Goal: Information Seeking & Learning: Understand process/instructions

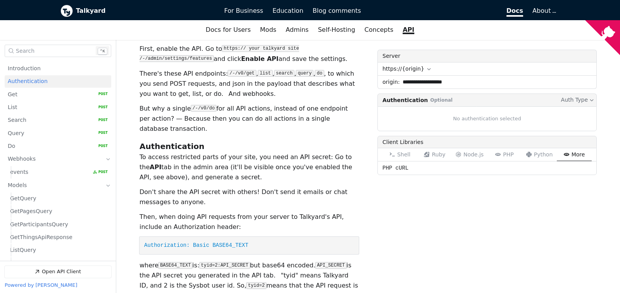
scroll to position [145, 0]
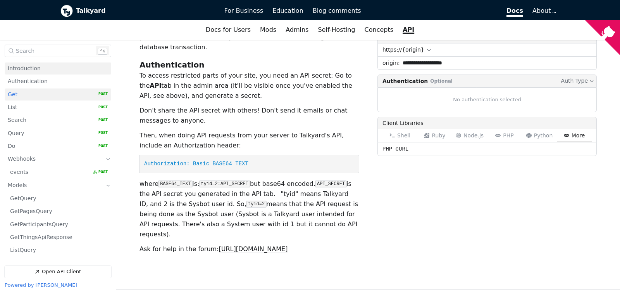
click at [36, 69] on span "Introduction" at bounding box center [24, 68] width 33 height 7
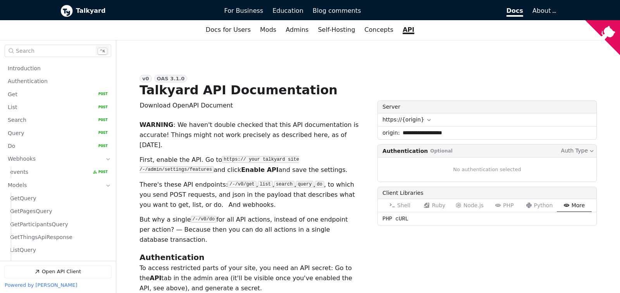
click at [404, 30] on link "API" at bounding box center [408, 29] width 21 height 13
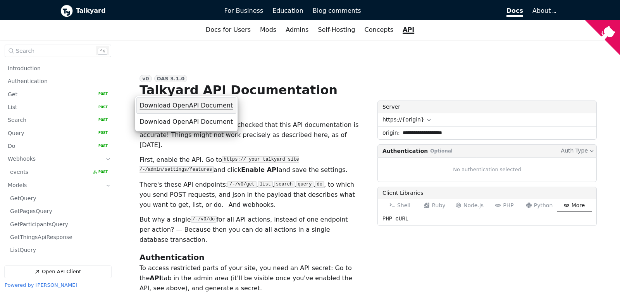
click at [160, 101] on span "Download OpenAPI Document" at bounding box center [186, 105] width 93 height 10
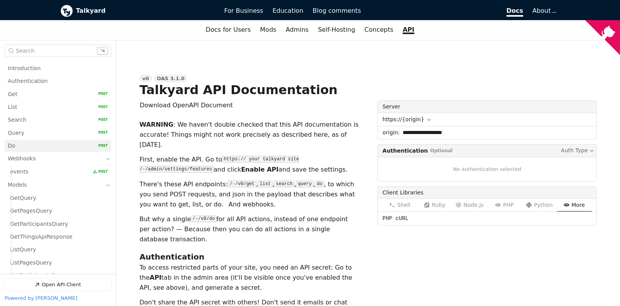
click at [54, 147] on link "Do   HTTP Method: POST" at bounding box center [58, 146] width 100 height 12
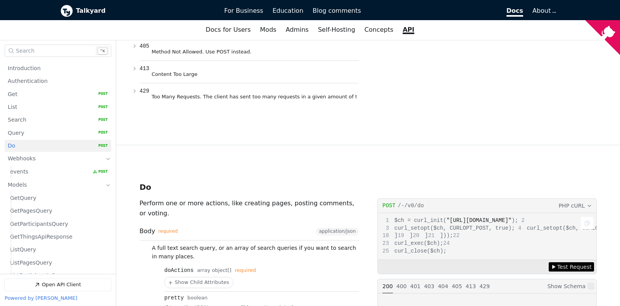
scroll to position [79, 0]
click at [592, 201] on button "PHP cURL" at bounding box center [575, 205] width 34 height 9
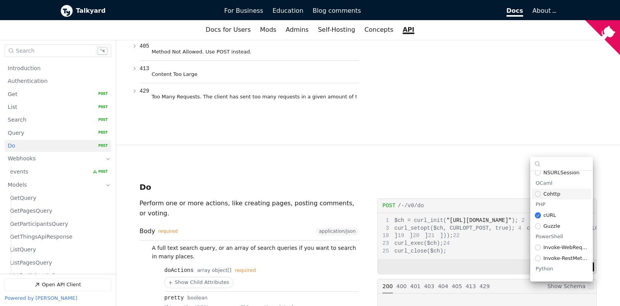
scroll to position [366, 0]
click at [508, 180] on div "Do ​ Copy link" at bounding box center [367, 189] width 457 height 18
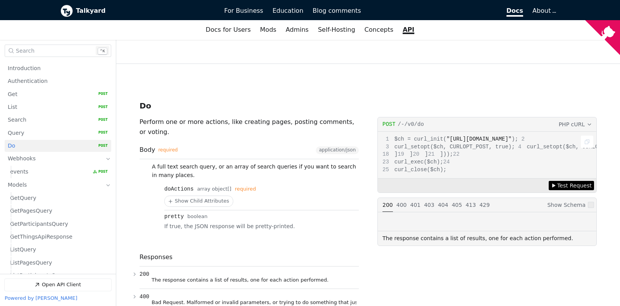
scroll to position [0, 0]
drag, startPoint x: 514, startPoint y: 110, endPoint x: 592, endPoint y: 108, distance: 77.9
click at [589, 139] on icon "Copy" at bounding box center [587, 142] width 6 height 6
click at [564, 132] on div "Copied $ch = curl_init( "[URL][DOMAIN_NAME]" ); curl_setopt($ch, CURLOPT_POST, …" at bounding box center [487, 155] width 219 height 46
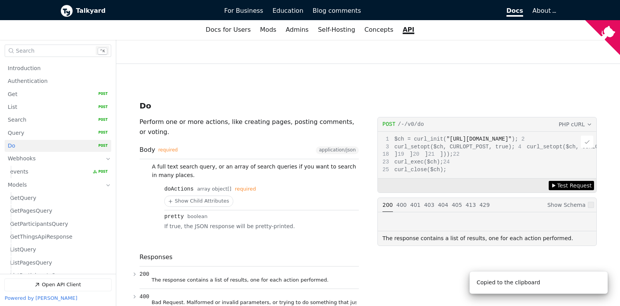
click at [583, 136] on button "Copy" at bounding box center [587, 142] width 12 height 12
